Goal: Task Accomplishment & Management: Manage account settings

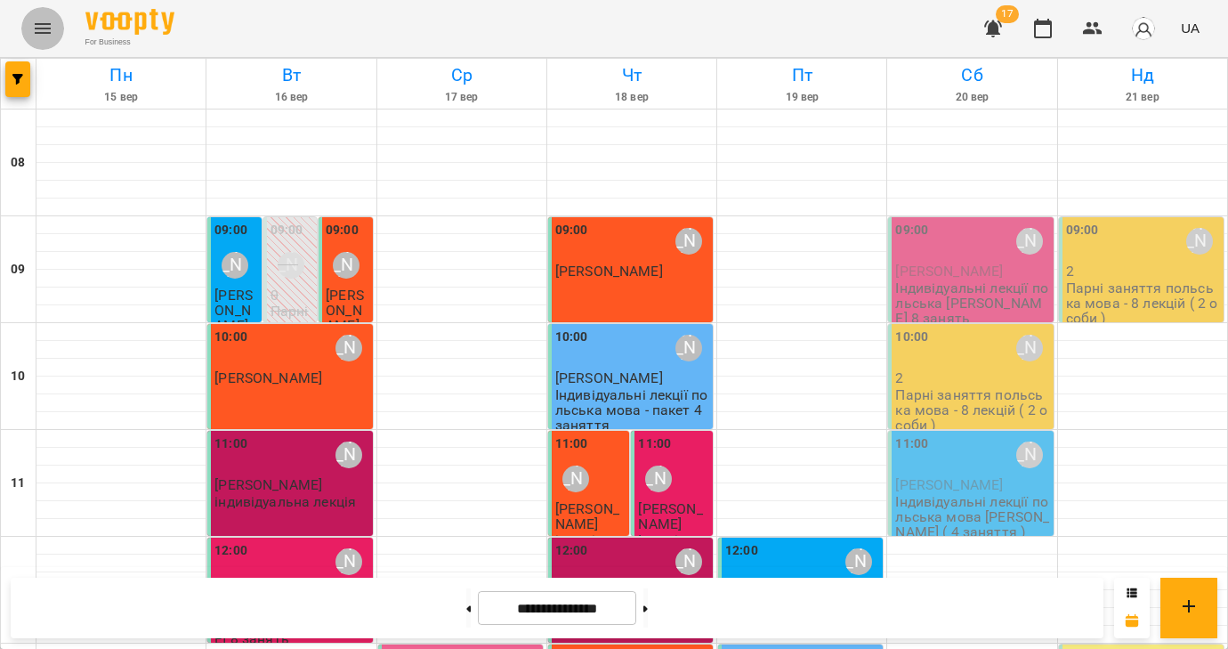
click at [41, 30] on icon "Menu" at bounding box center [42, 28] width 21 height 21
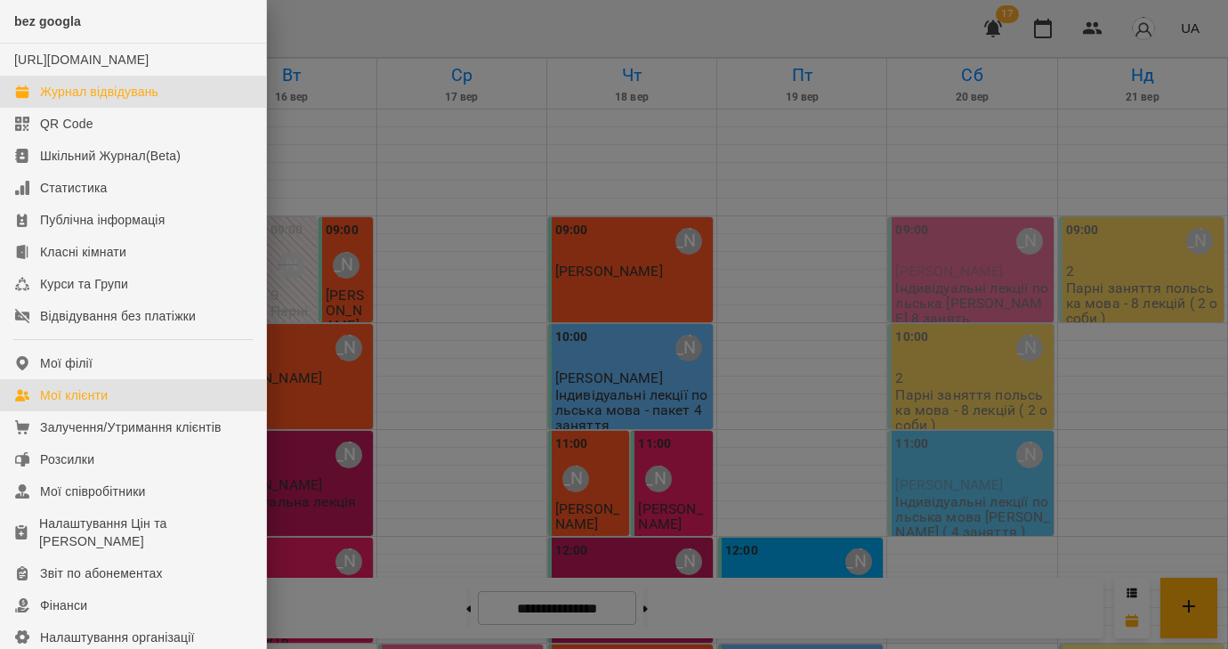
click at [106, 404] on div "Мої клієнти" at bounding box center [74, 395] width 68 height 18
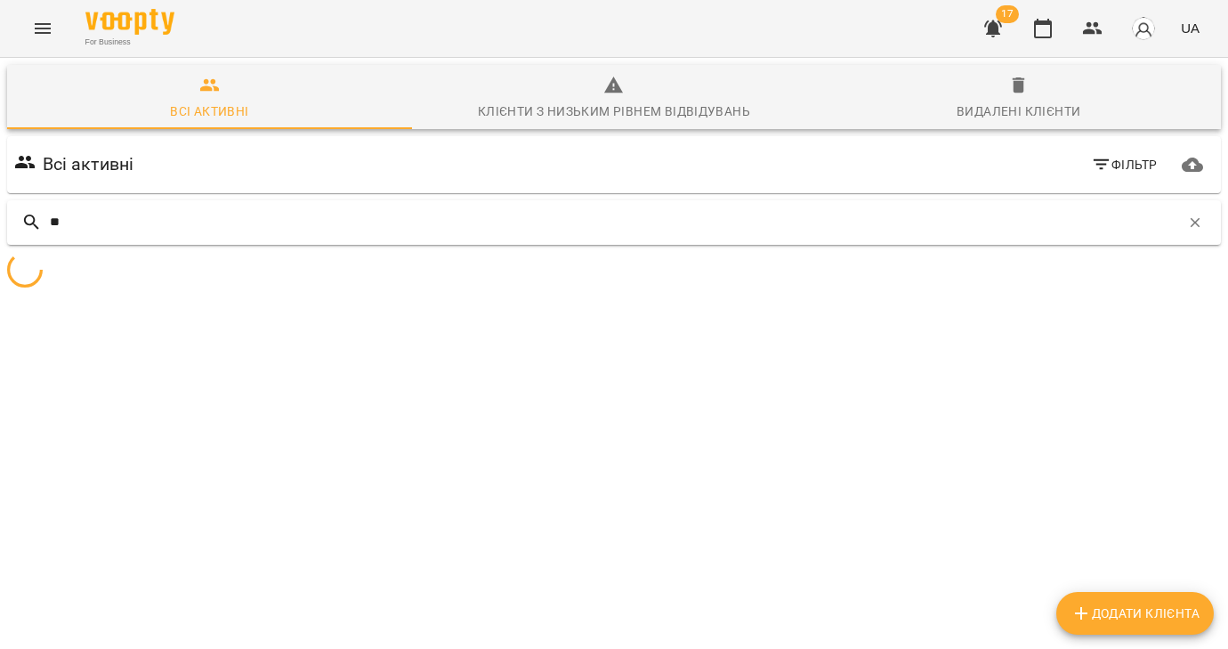
type input "*"
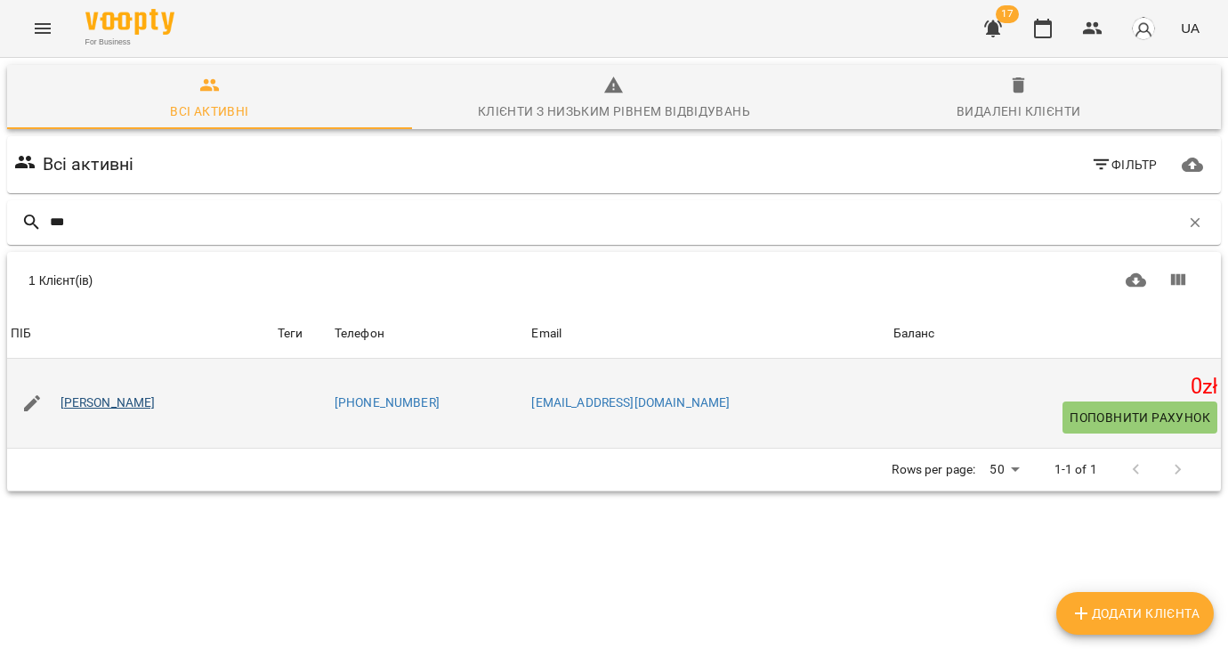
type input "***"
click at [115, 405] on link "[PERSON_NAME]" at bounding box center [108, 403] width 95 height 18
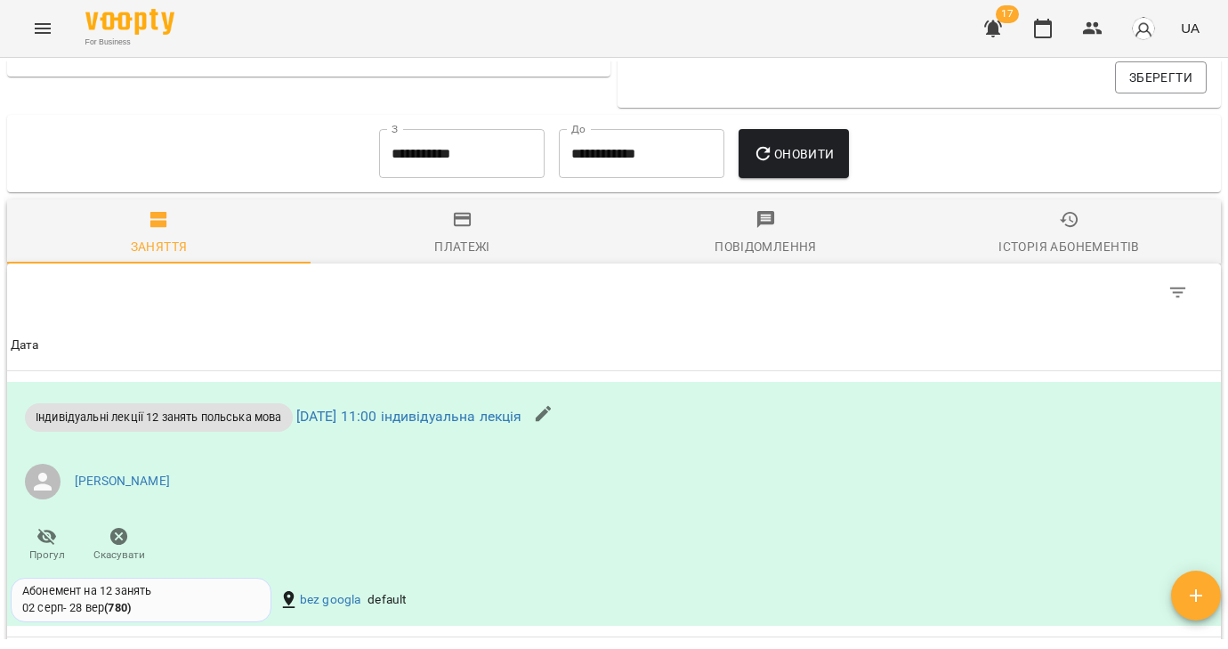
click at [1070, 245] on div "Історія абонементів" at bounding box center [1069, 246] width 141 height 21
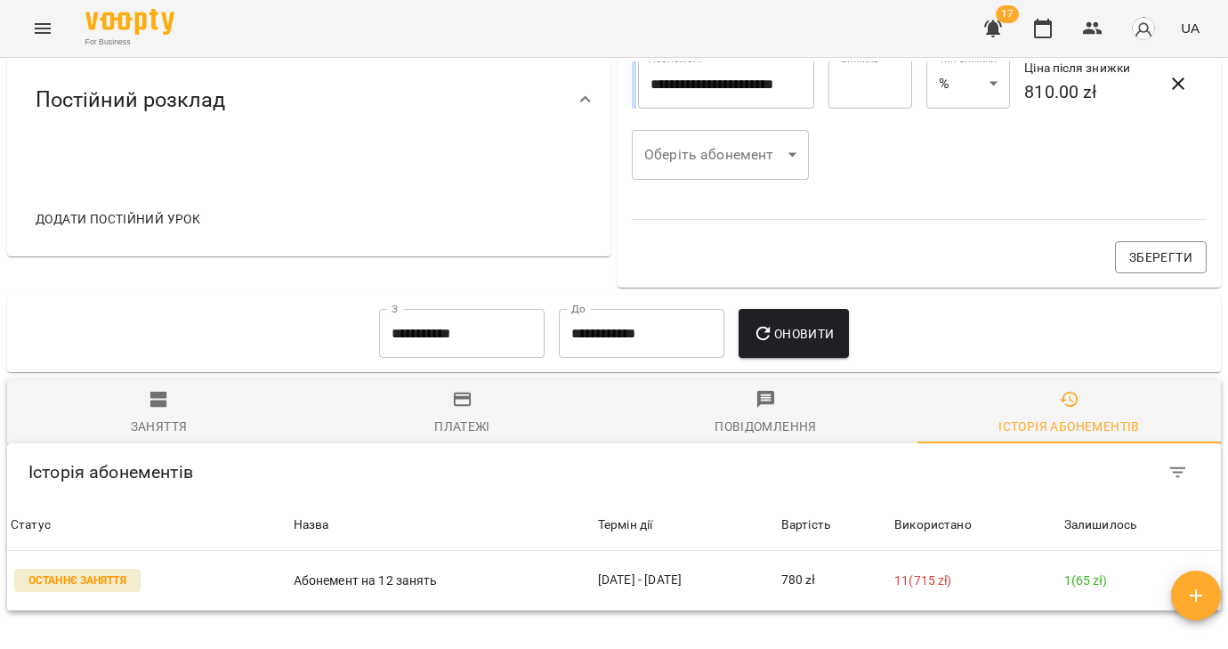
scroll to position [969, 0]
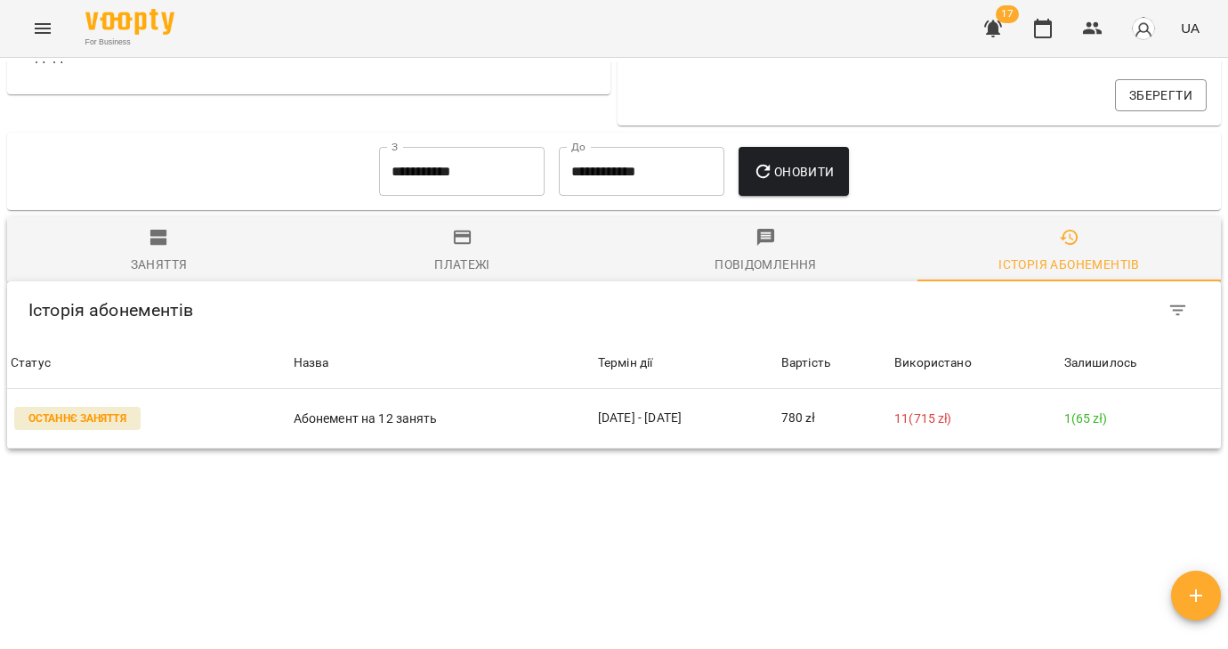
click at [466, 187] on input "**********" at bounding box center [462, 172] width 166 height 50
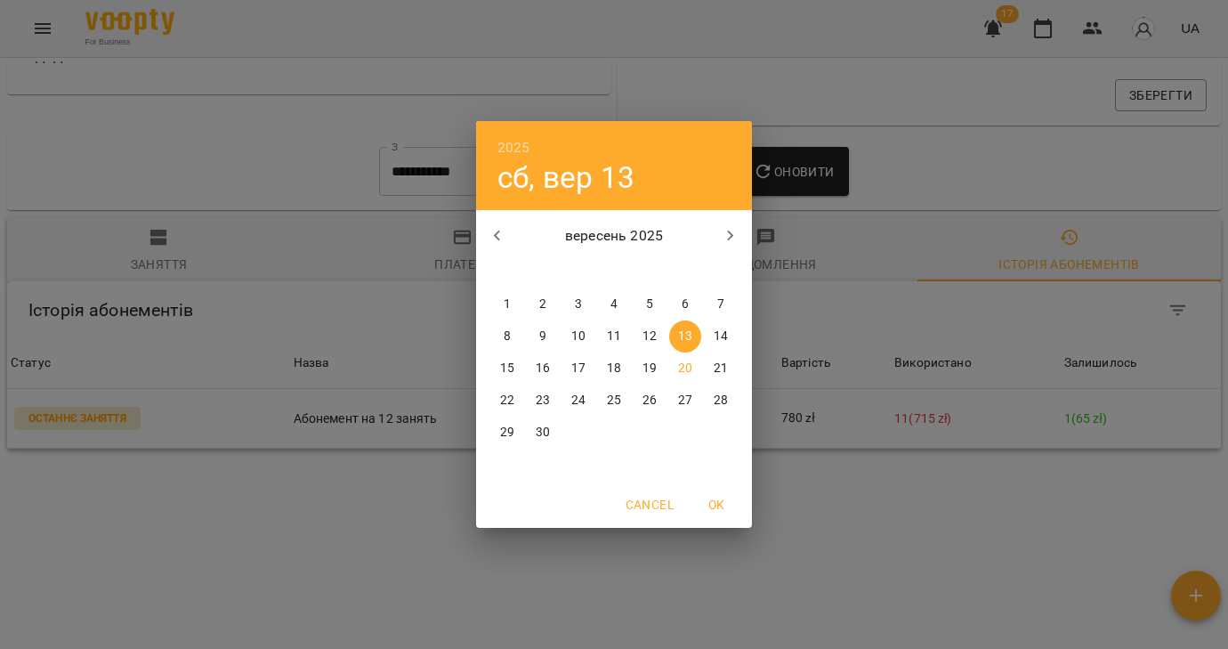
click at [498, 239] on icon "button" at bounding box center [497, 235] width 21 height 21
click at [644, 304] on span "1" at bounding box center [650, 305] width 32 height 18
type input "**********"
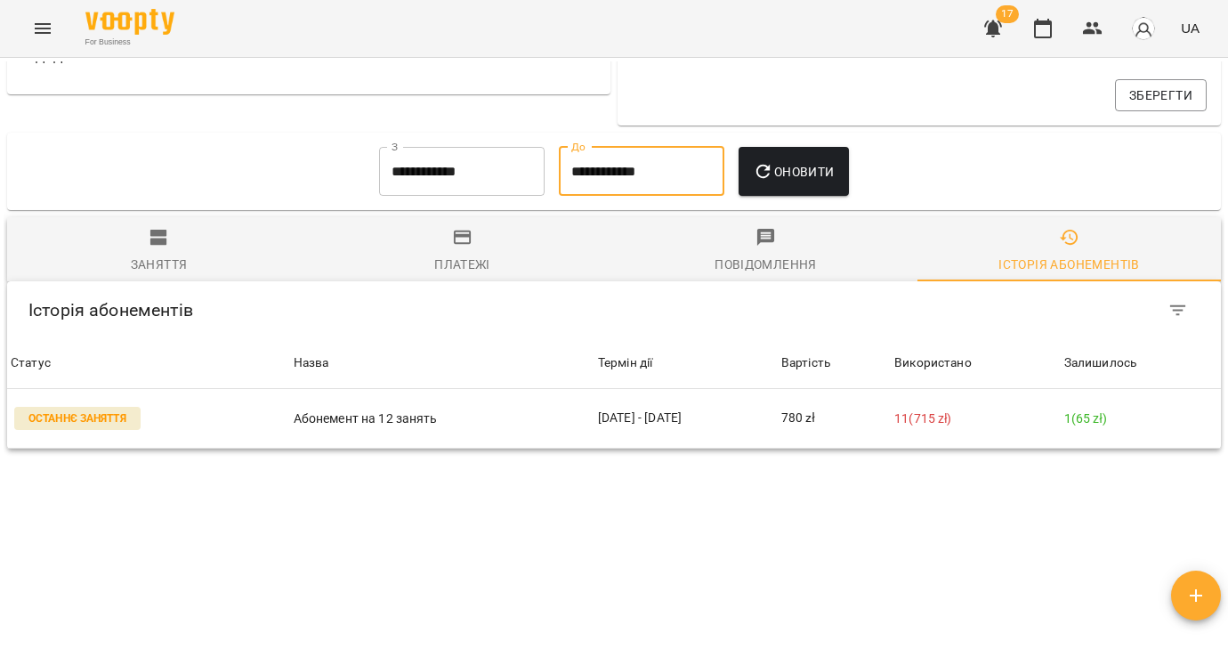
click at [656, 182] on input "**********" at bounding box center [642, 172] width 166 height 50
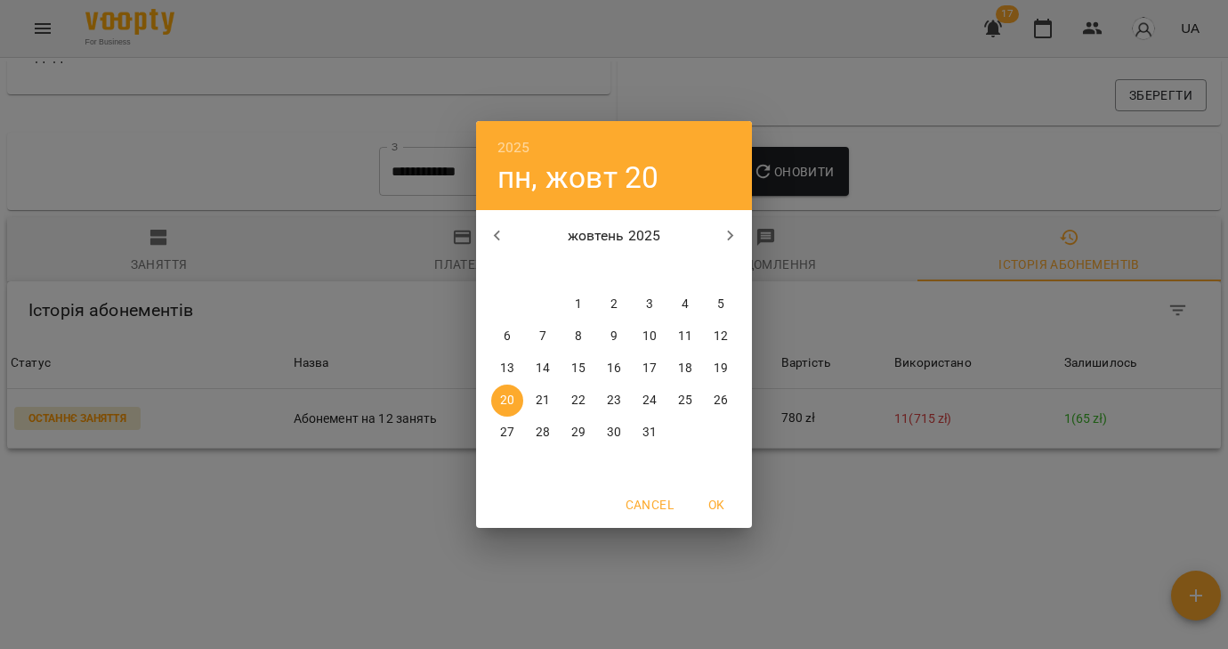
click at [714, 508] on span "OK" at bounding box center [716, 504] width 43 height 21
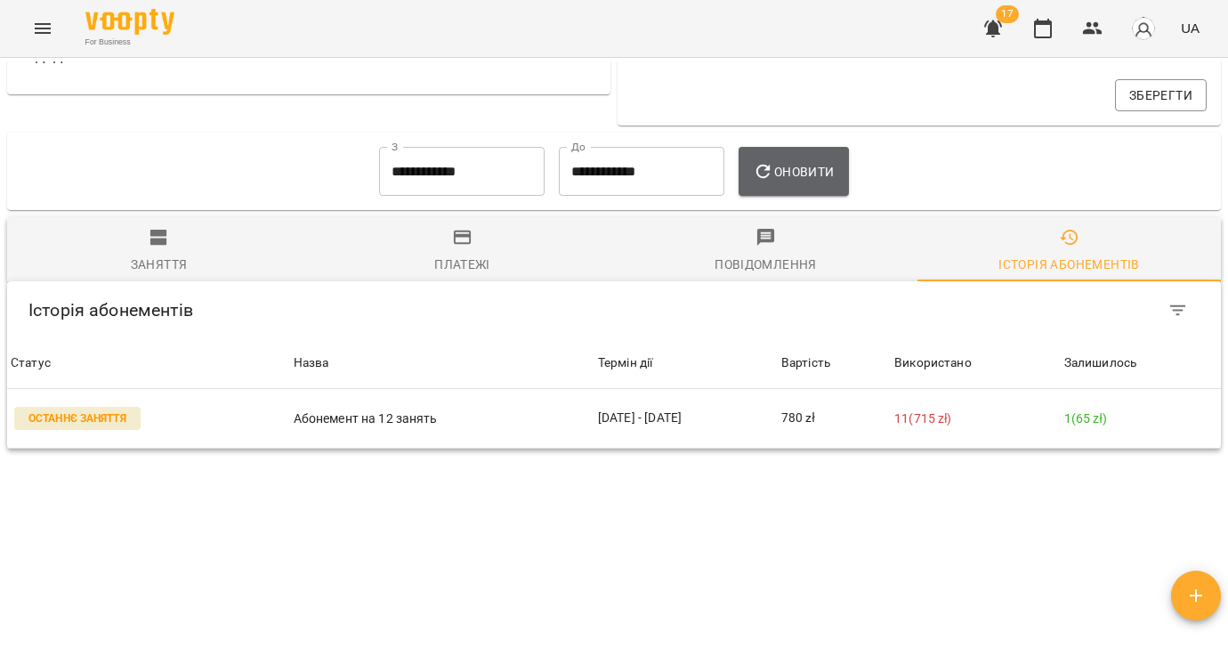
click at [782, 171] on span "Оновити" at bounding box center [793, 171] width 81 height 21
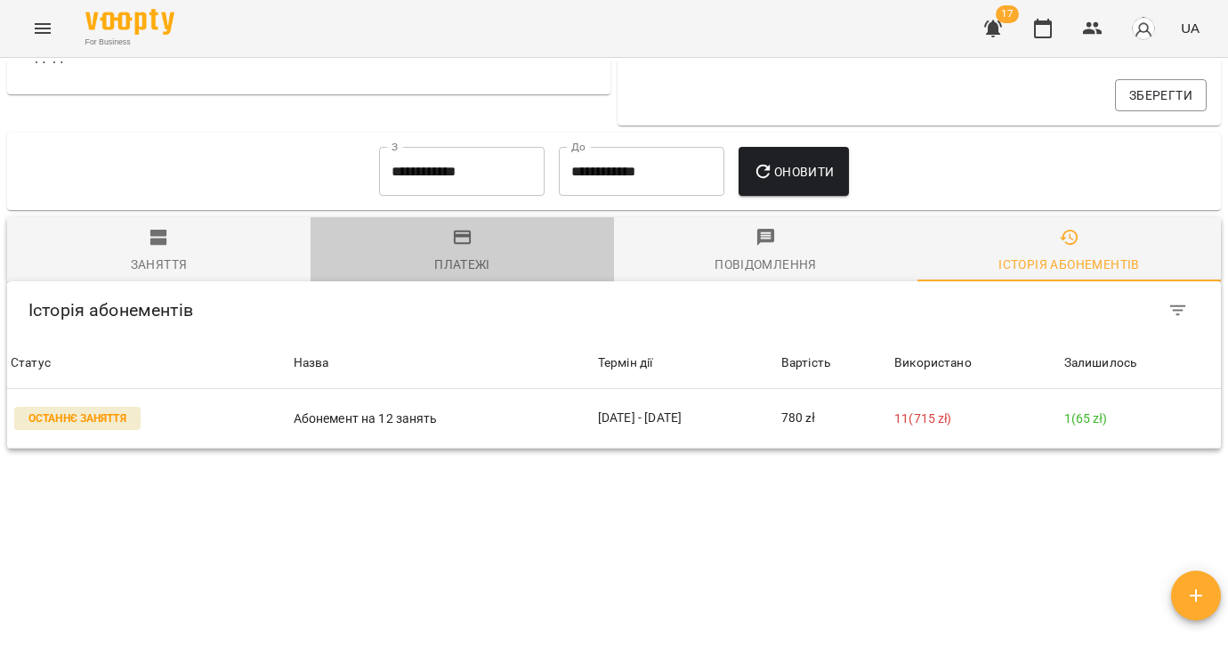
drag, startPoint x: 454, startPoint y: 267, endPoint x: 338, endPoint y: 258, distance: 116.1
click at [454, 267] on div "Платежі" at bounding box center [462, 264] width 56 height 21
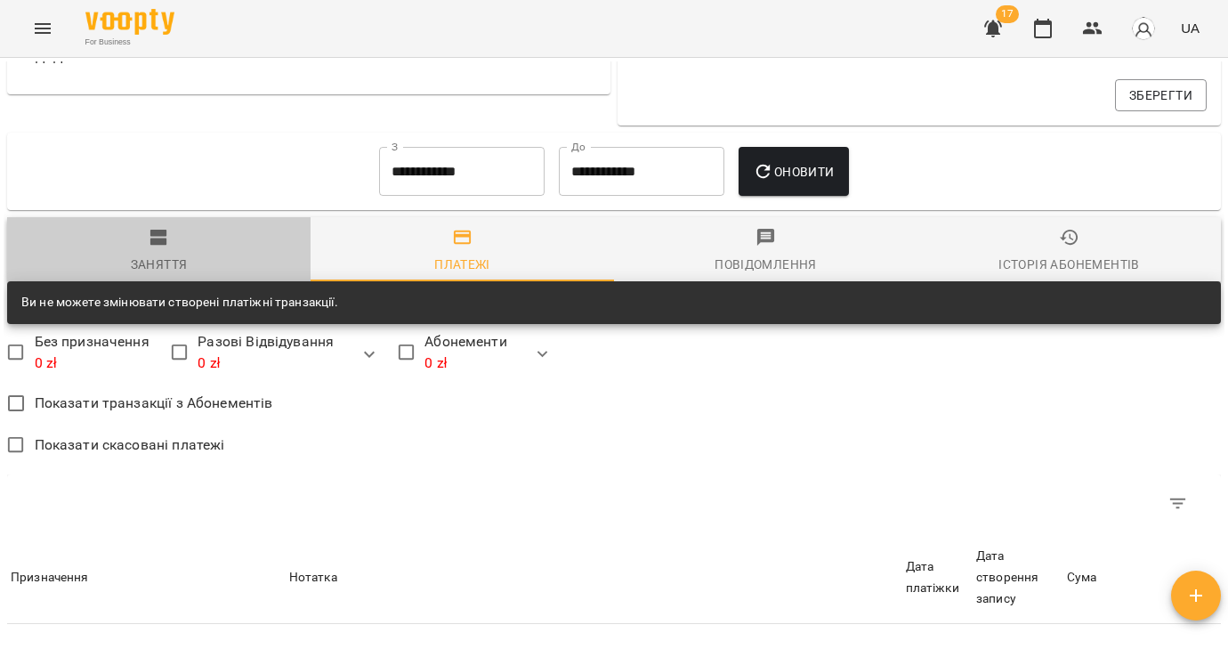
click at [132, 251] on span "Заняття" at bounding box center [159, 251] width 282 height 48
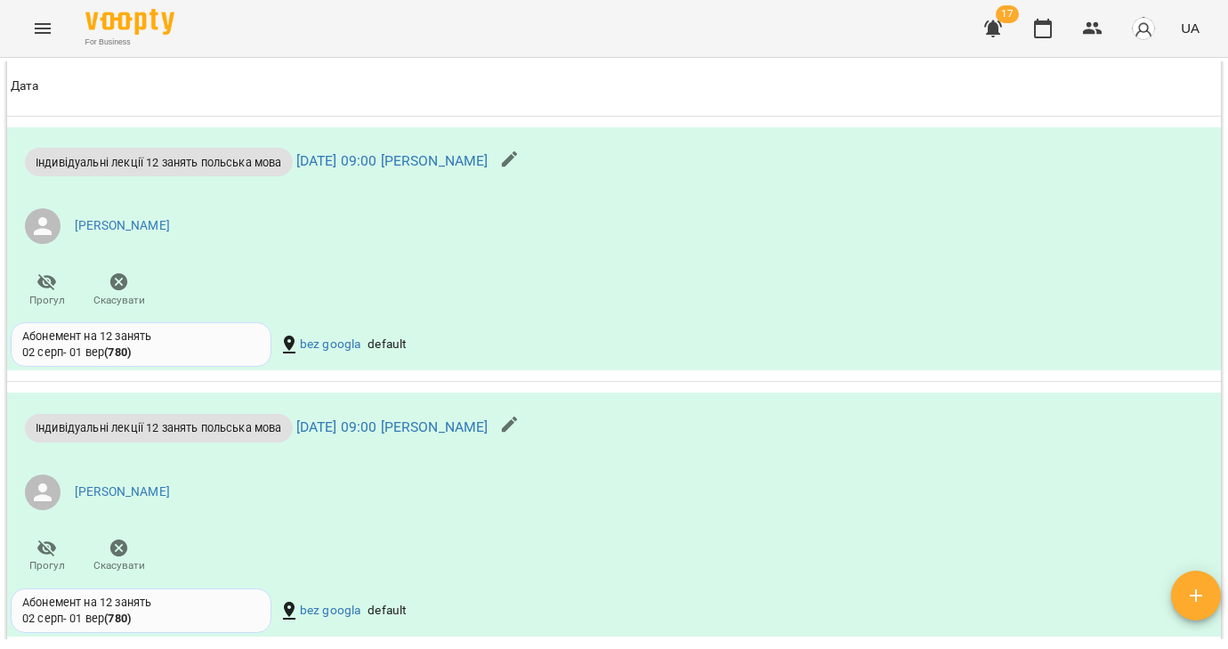
scroll to position [1593, 0]
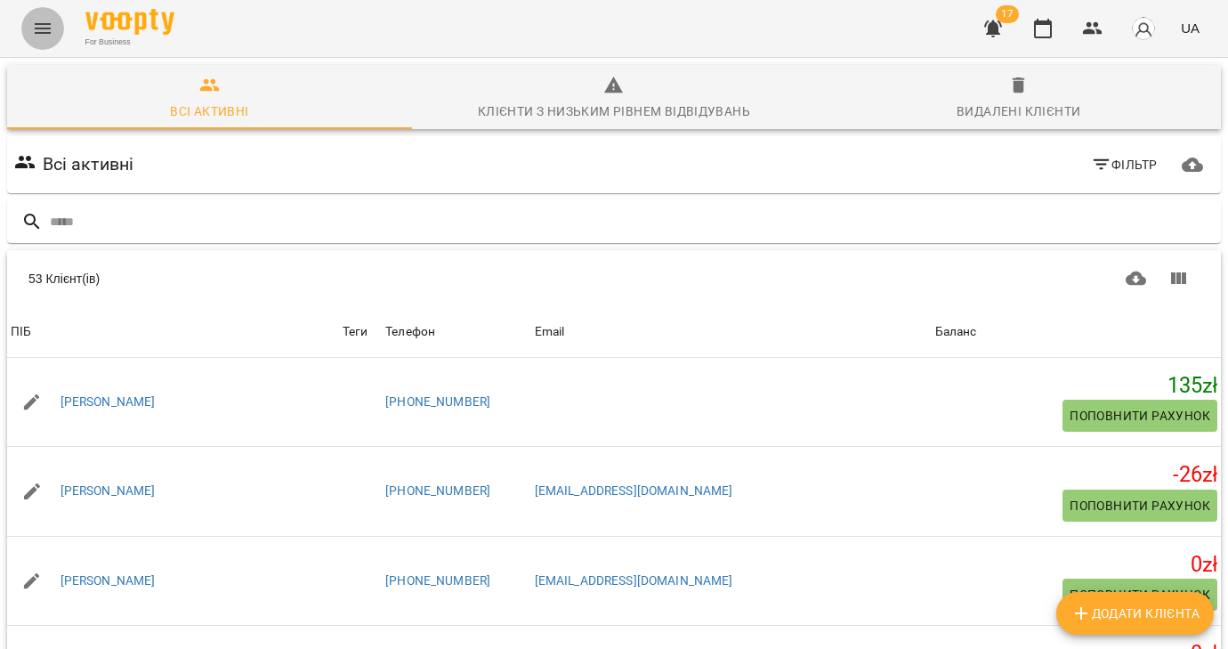
click at [43, 32] on icon "Menu" at bounding box center [43, 28] width 16 height 11
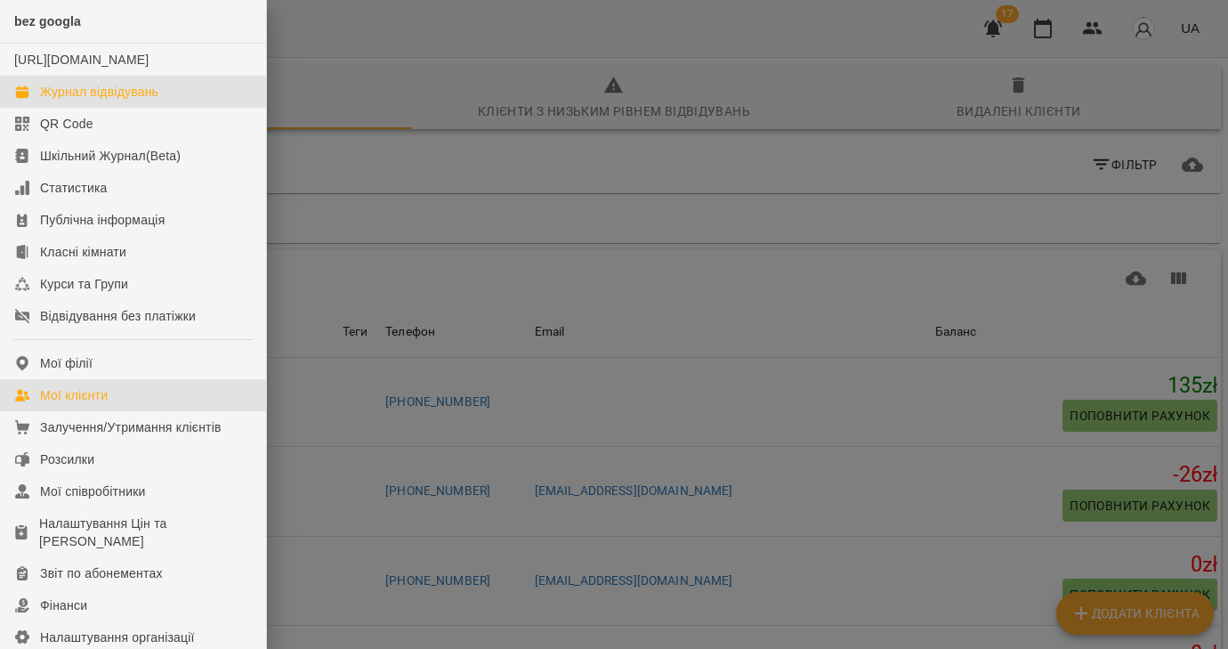
click at [68, 101] on div "Журнал відвідувань" at bounding box center [99, 92] width 118 height 18
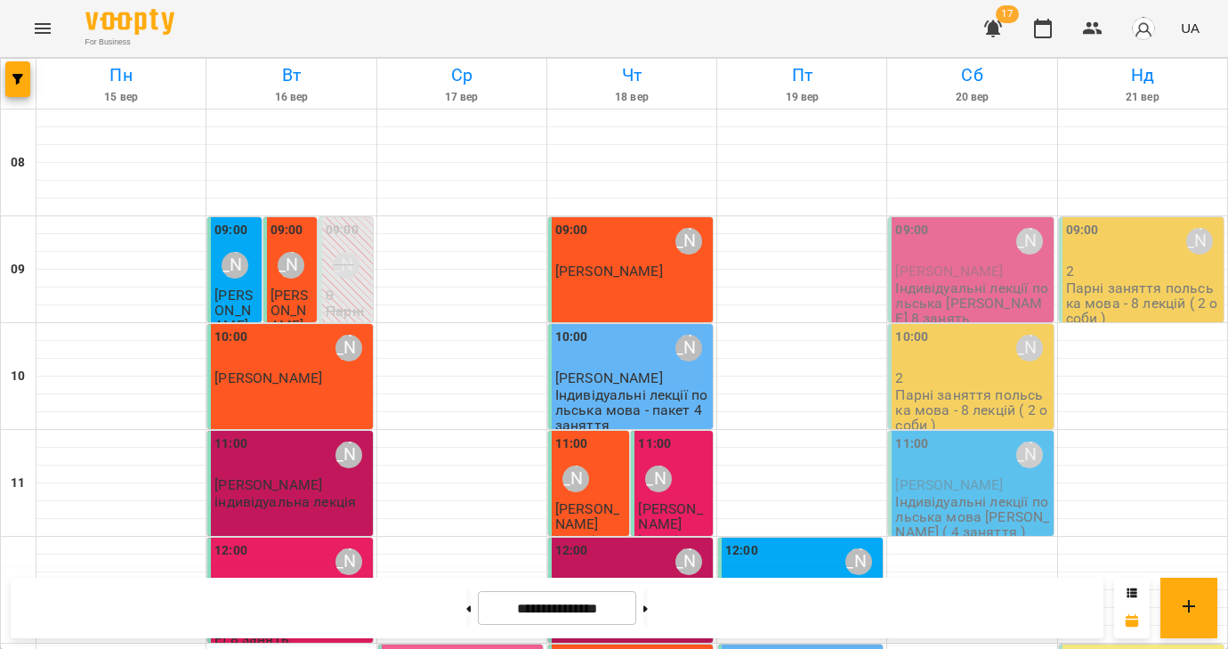
click at [931, 267] on span "[PERSON_NAME]" at bounding box center [950, 271] width 108 height 17
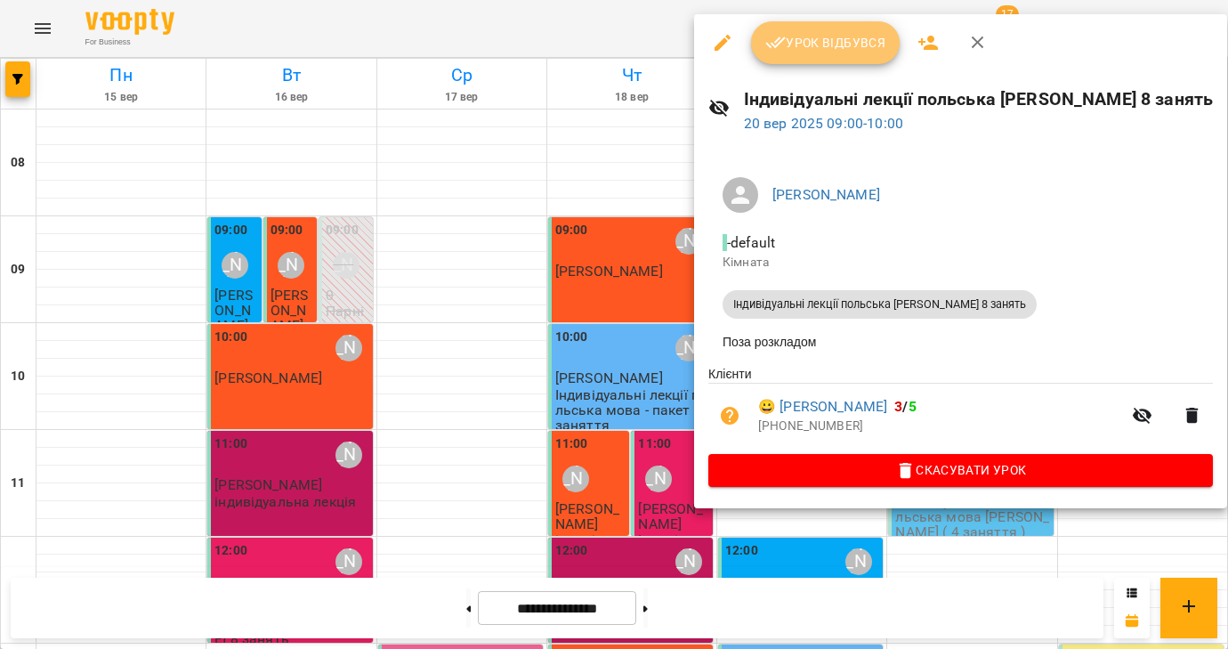
click at [843, 45] on span "Урок відбувся" at bounding box center [826, 42] width 121 height 21
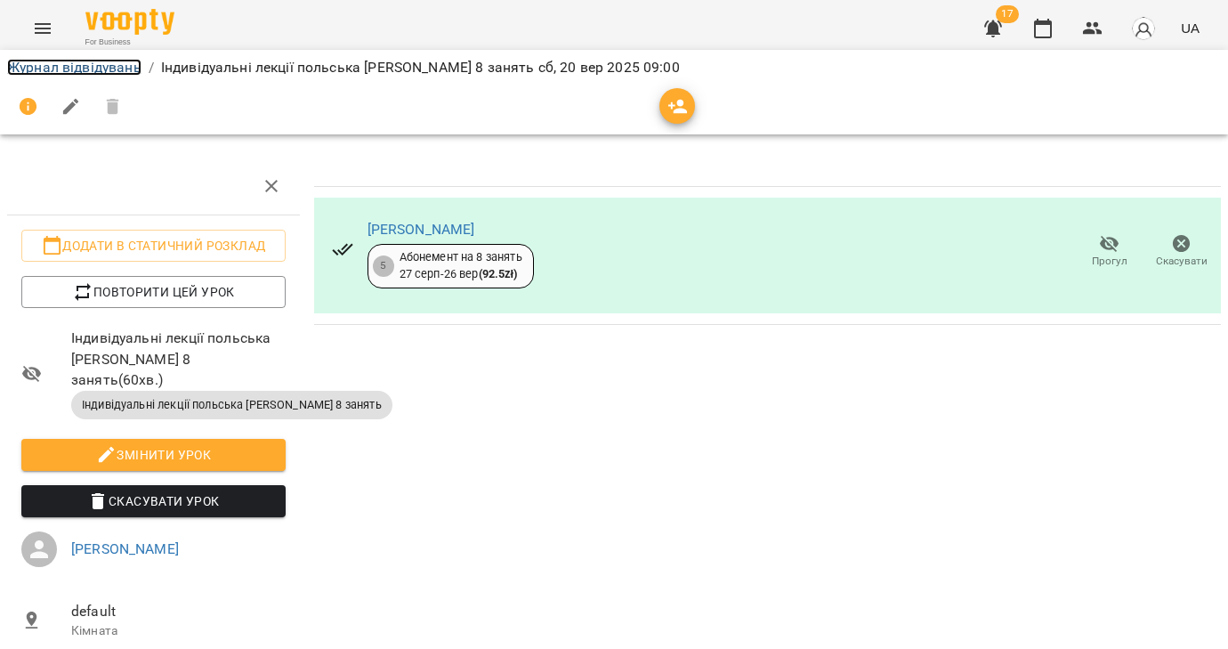
drag, startPoint x: 61, startPoint y: 69, endPoint x: 97, endPoint y: 82, distance: 38.0
click at [61, 69] on link "Журнал відвідувань" at bounding box center [74, 67] width 134 height 17
